Goal: Transaction & Acquisition: Subscribe to service/newsletter

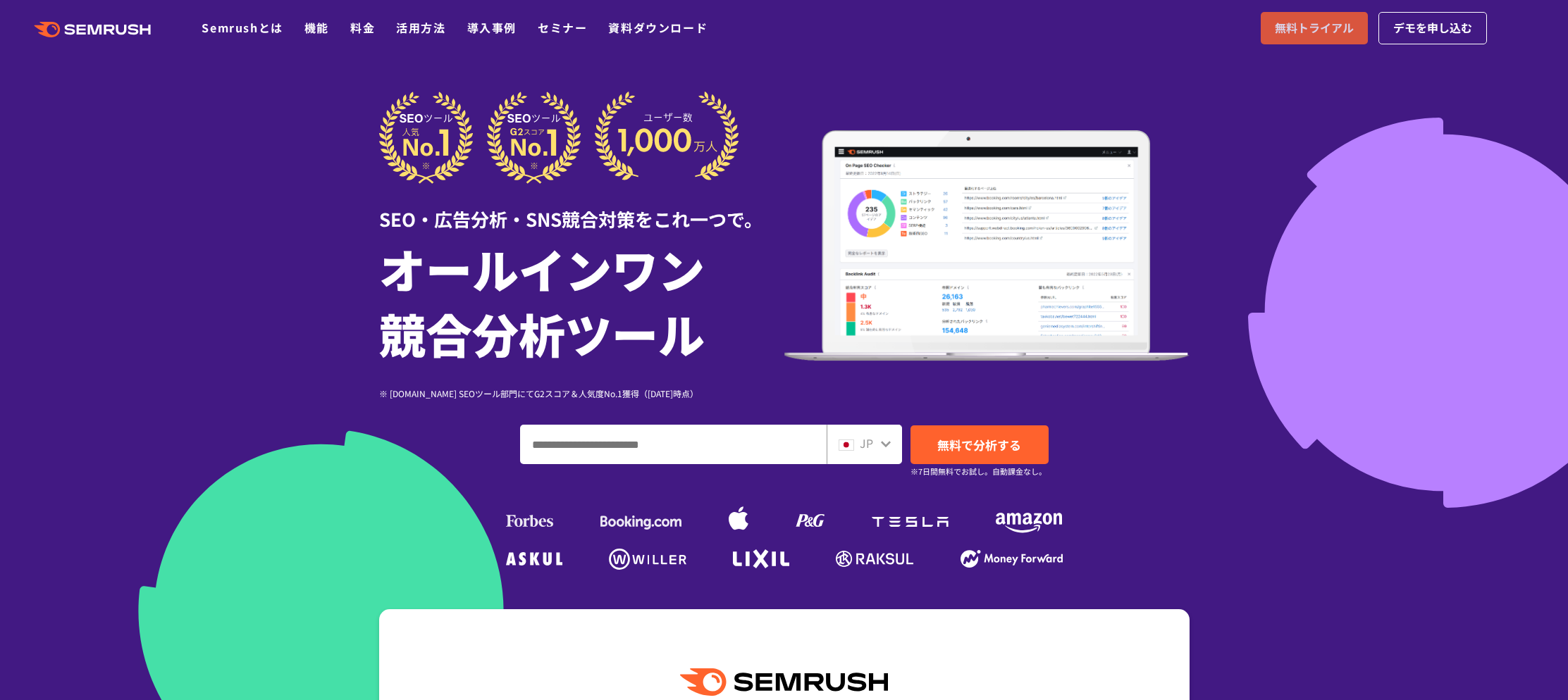
click at [1261, 44] on link "無料トライアル" at bounding box center [1315, 28] width 107 height 32
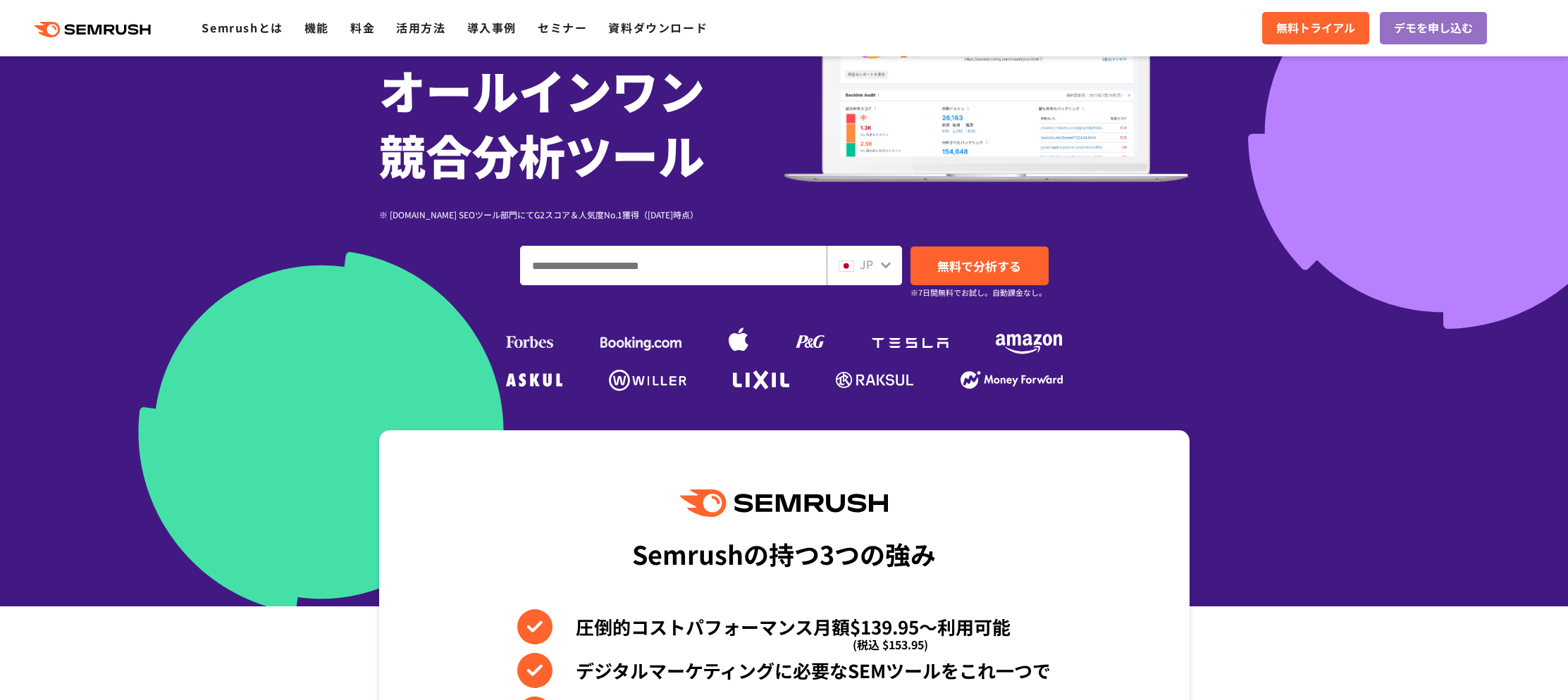
scroll to position [219, 0]
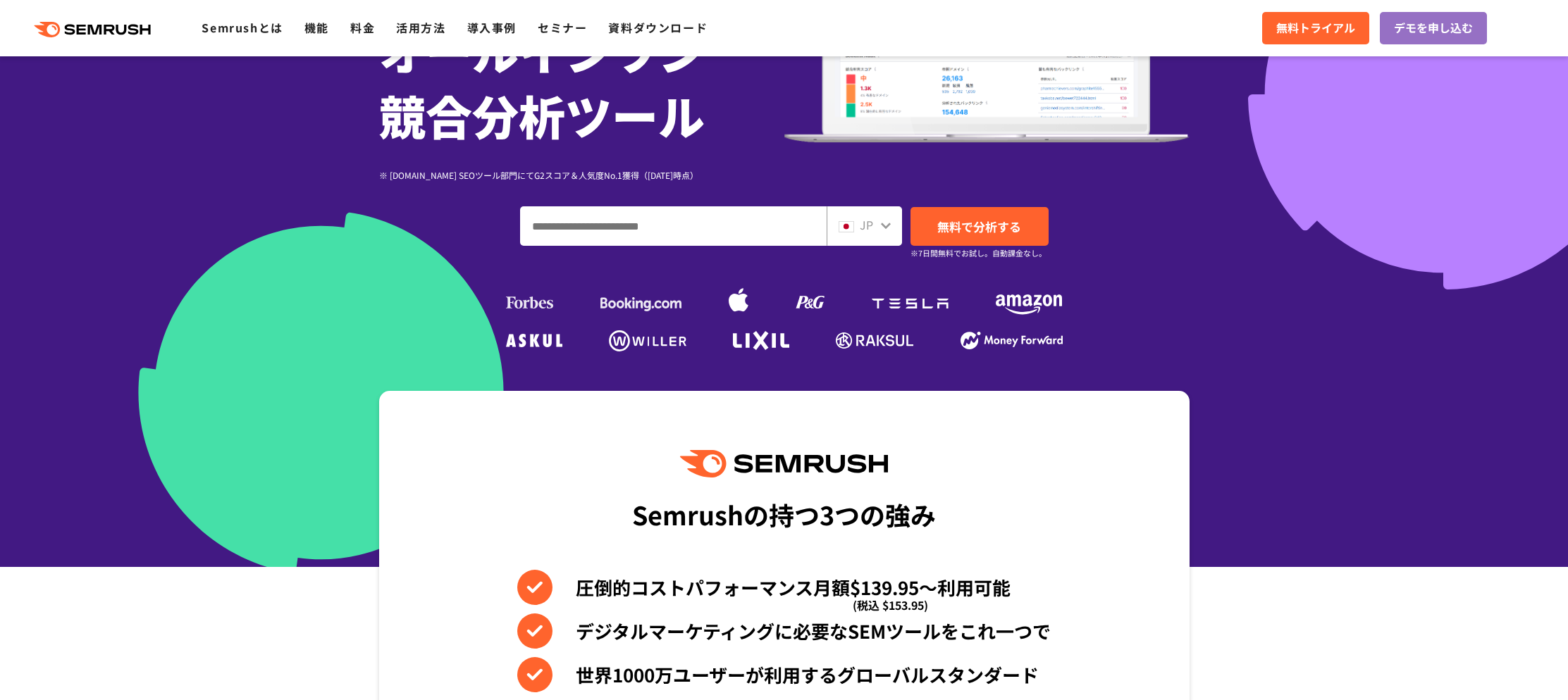
click at [623, 245] on input "ドメイン、キーワードまたはURLを入力してください" at bounding box center [673, 226] width 305 height 38
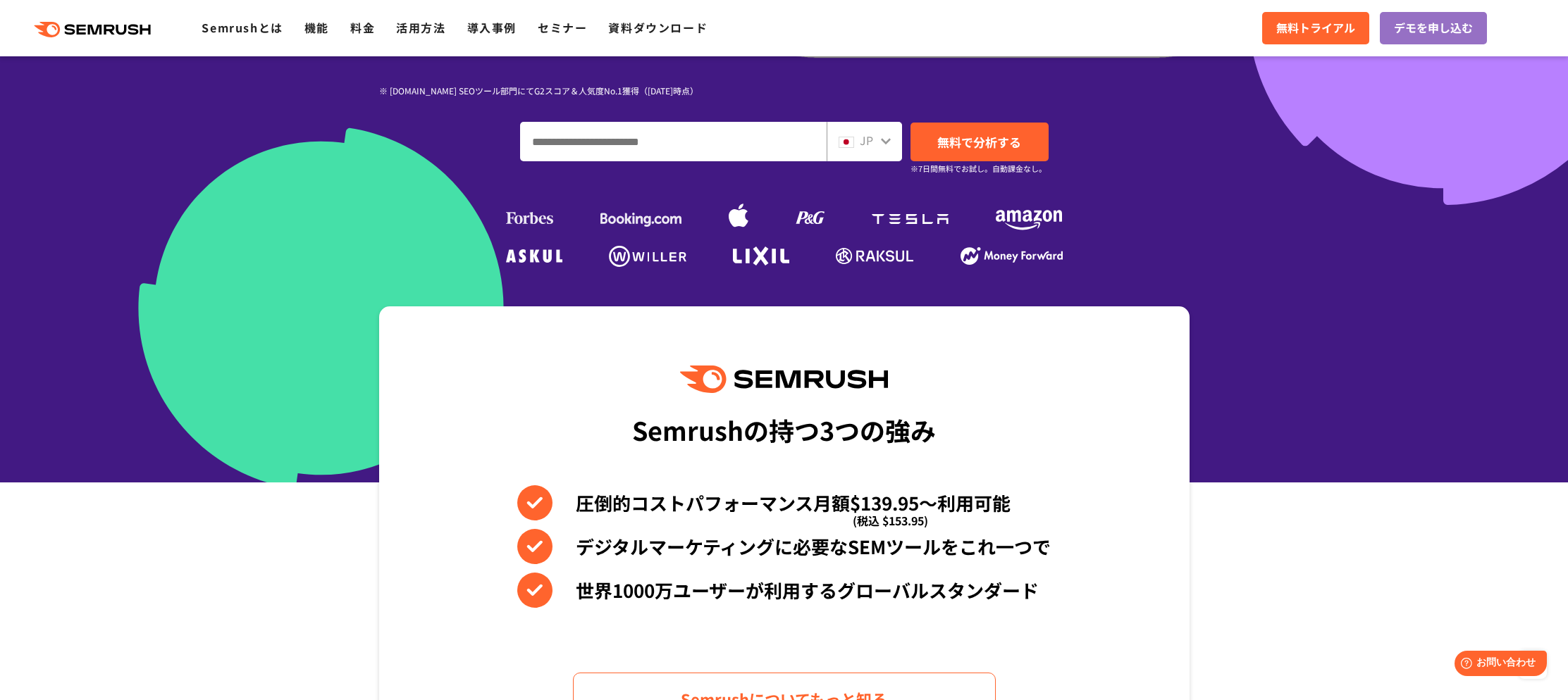
scroll to position [146, 0]
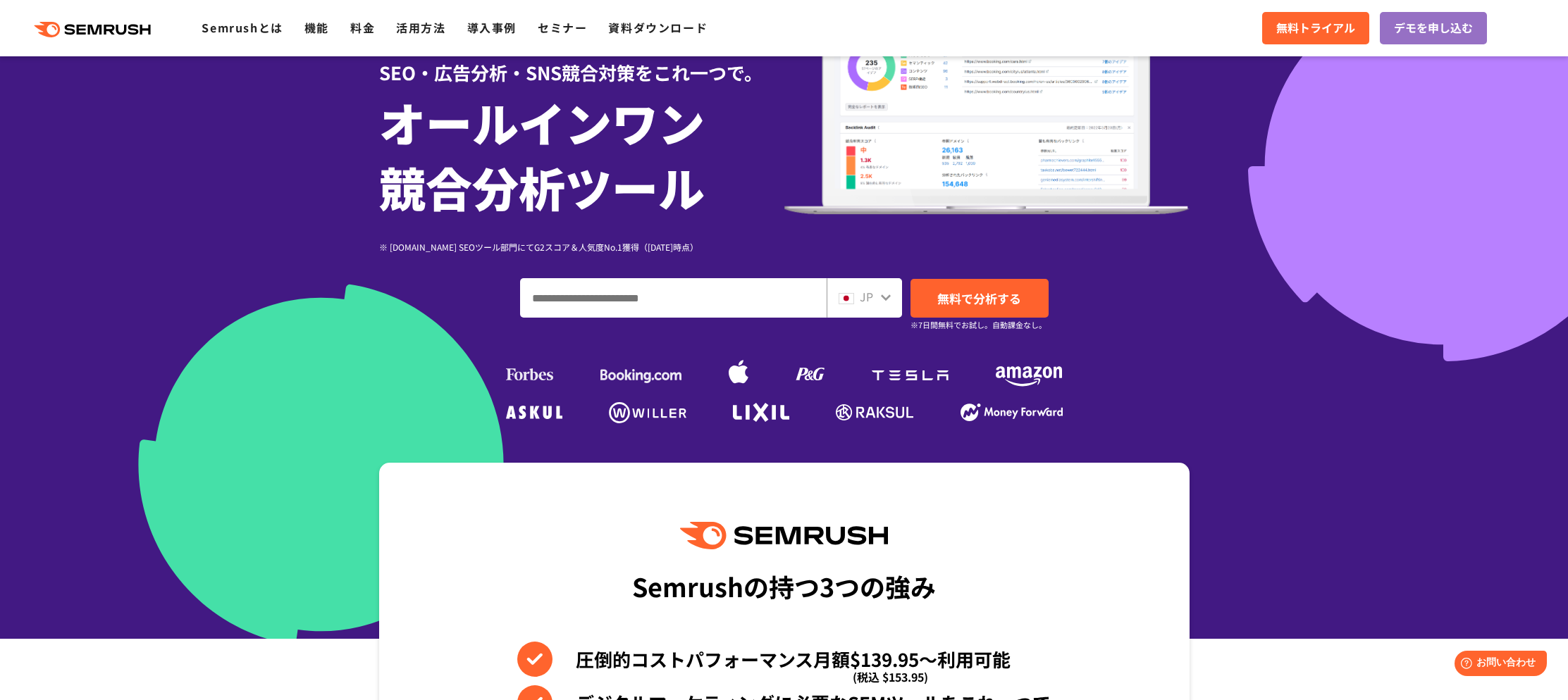
click at [635, 317] on input "ドメイン、キーワードまたはURLを入力してください" at bounding box center [673, 298] width 305 height 38
type input "*"
type input "******"
click at [978, 318] on link "無料で分析する" at bounding box center [980, 298] width 138 height 39
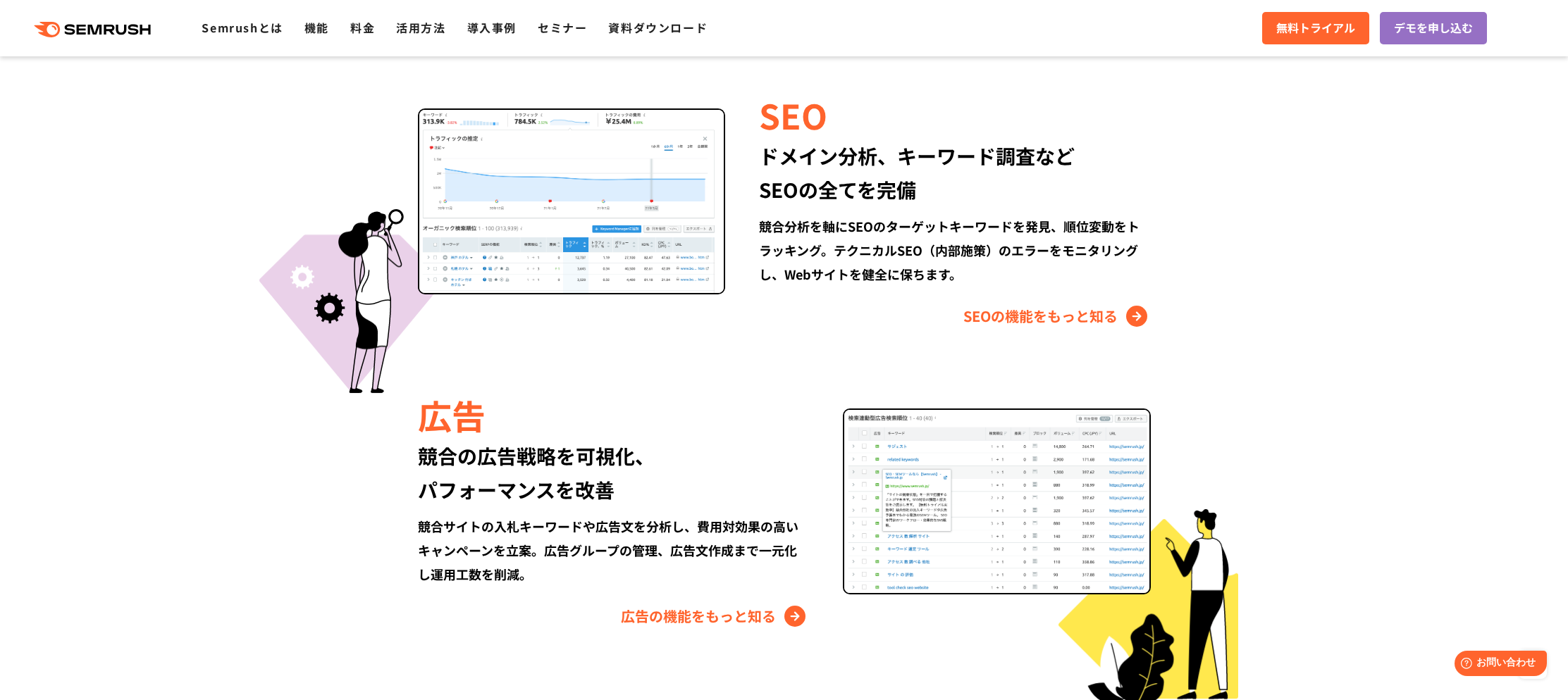
scroll to position [1244, 0]
